Goal: Information Seeking & Learning: Learn about a topic

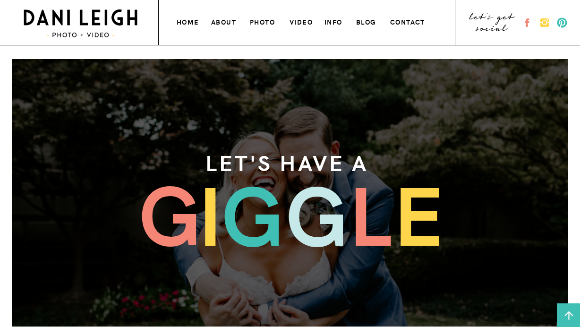
click at [267, 21] on h3 "photo" at bounding box center [263, 21] width 26 height 10
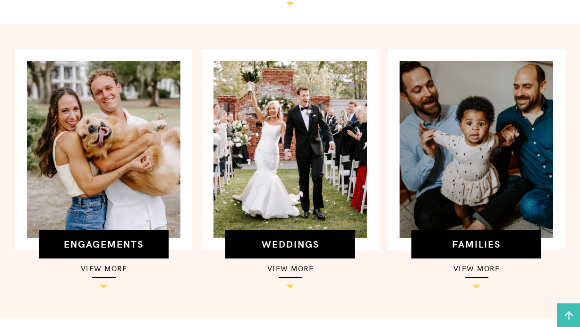
scroll to position [281, 0]
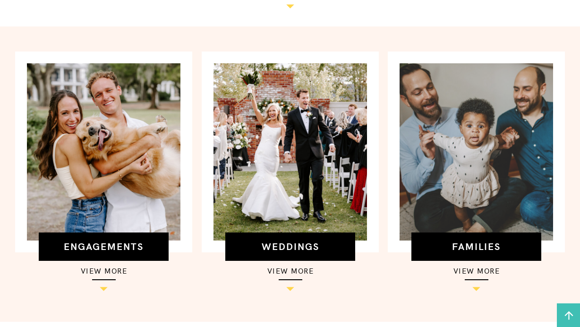
click at [476, 150] on div at bounding box center [477, 151] width 154 height 177
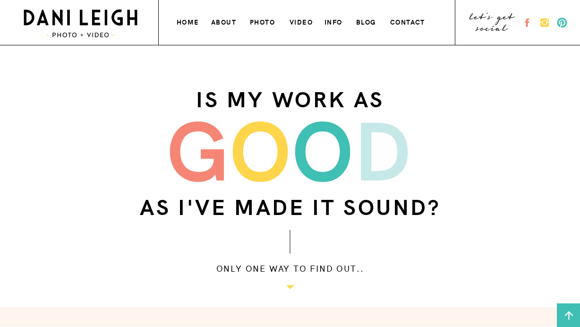
click at [335, 25] on h3 "info" at bounding box center [335, 21] width 20 height 10
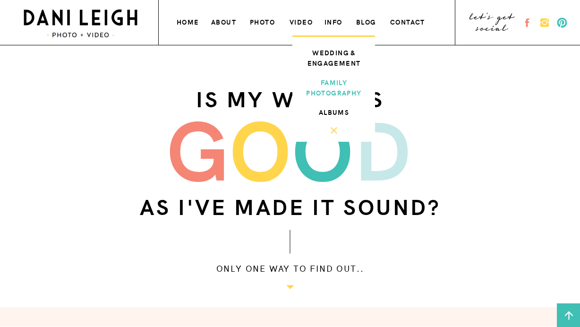
click at [324, 86] on h3 "family photography" at bounding box center [333, 86] width 63 height 19
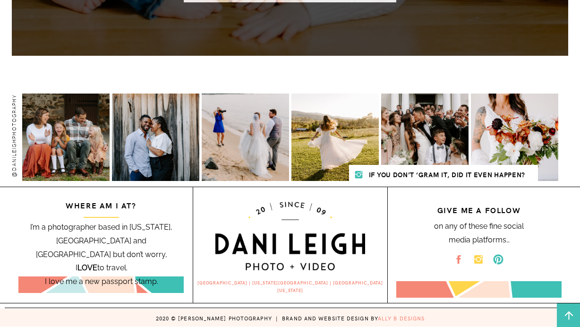
scroll to position [878, 0]
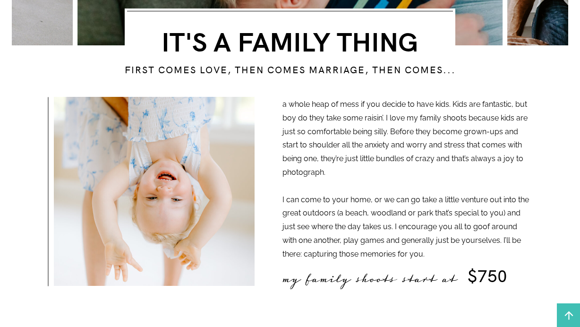
scroll to position [299, 0]
